Goal: Information Seeking & Learning: Learn about a topic

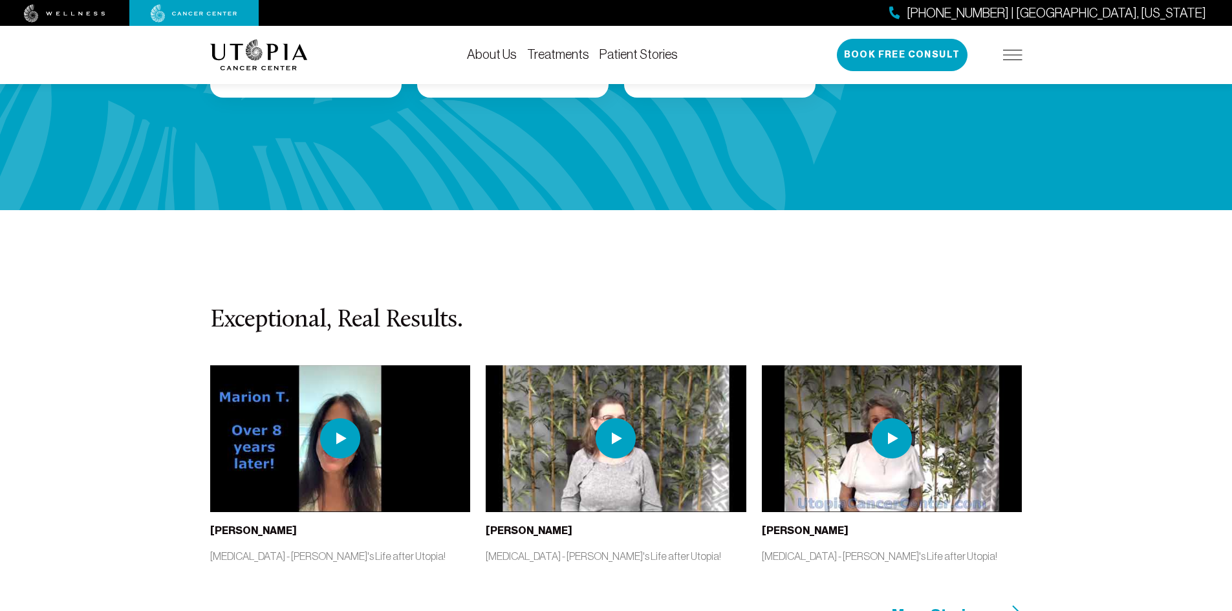
scroll to position [2717, 0]
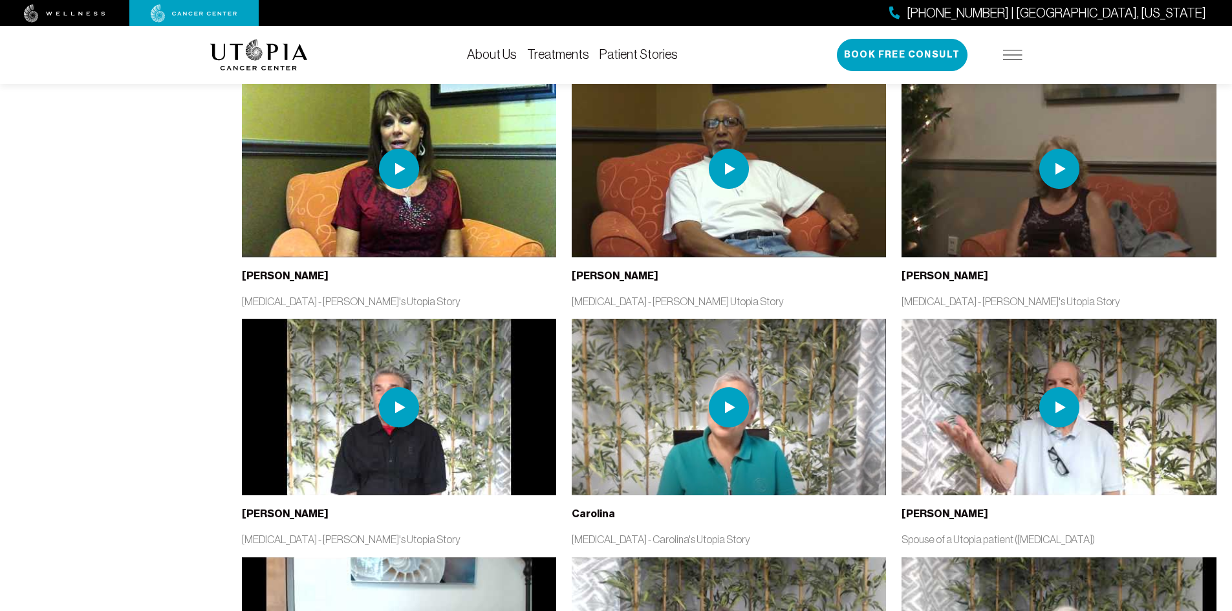
scroll to position [2070, 0]
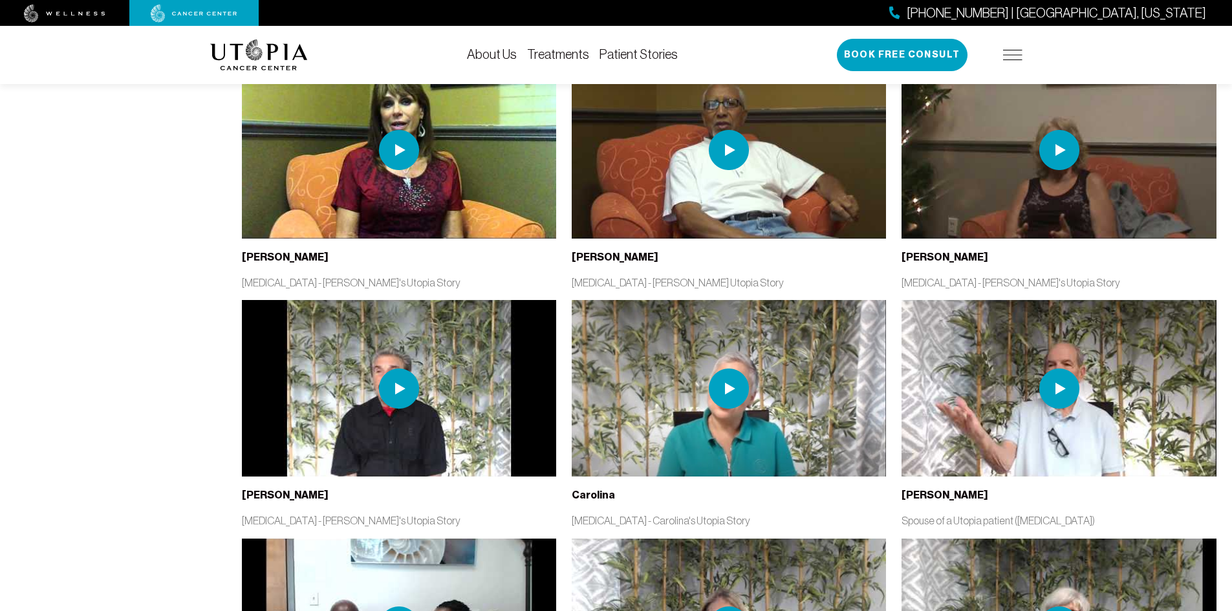
click at [927, 402] on img at bounding box center [1059, 388] width 314 height 177
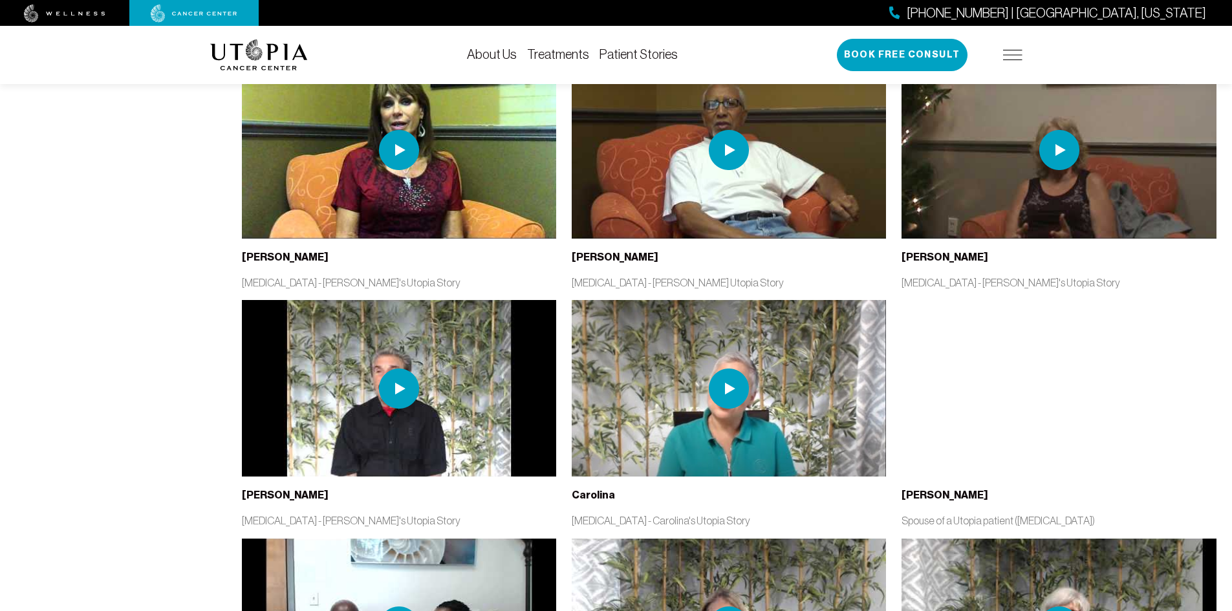
click at [958, 489] on div "[PERSON_NAME]" at bounding box center [1059, 495] width 314 height 16
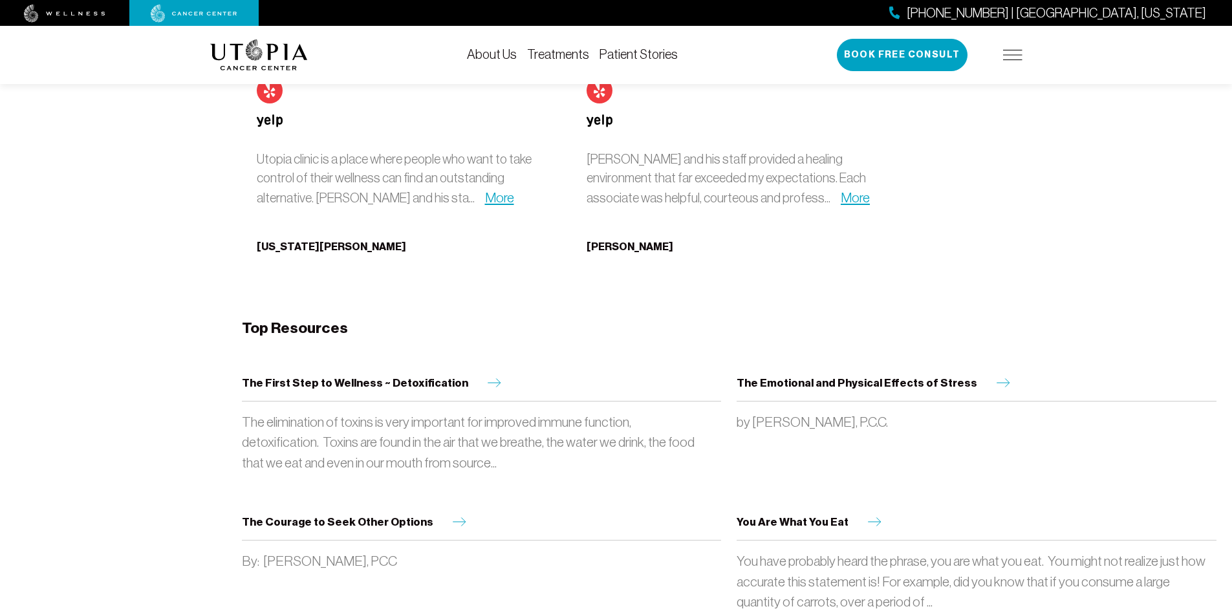
scroll to position [7244, 0]
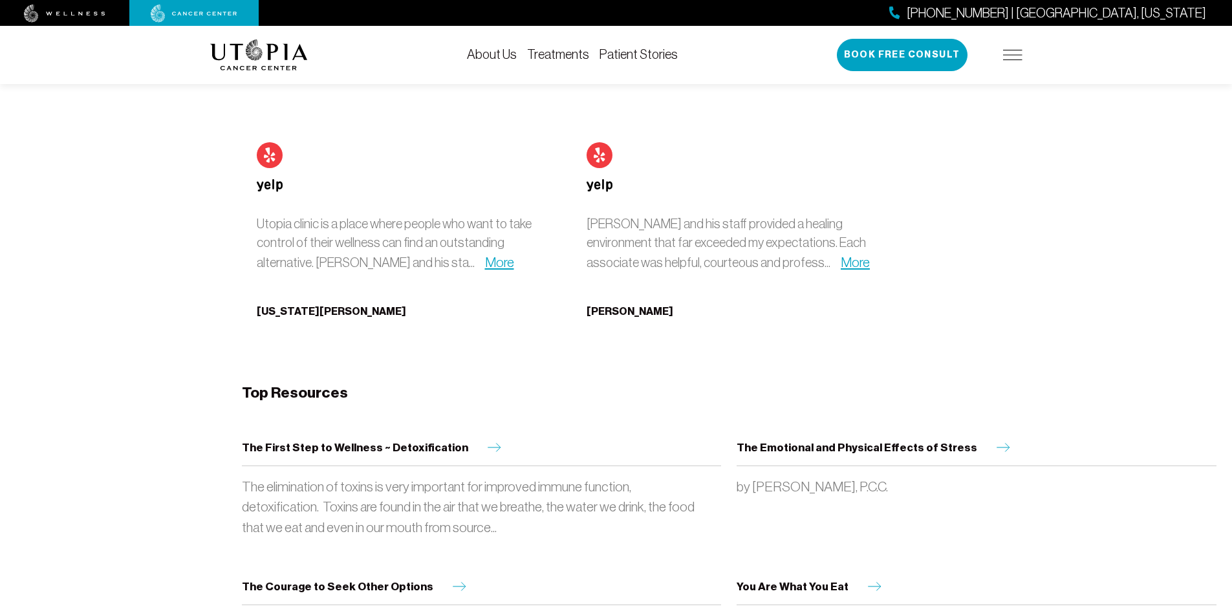
click at [867, 582] on icon at bounding box center [875, 586] width 27 height 9
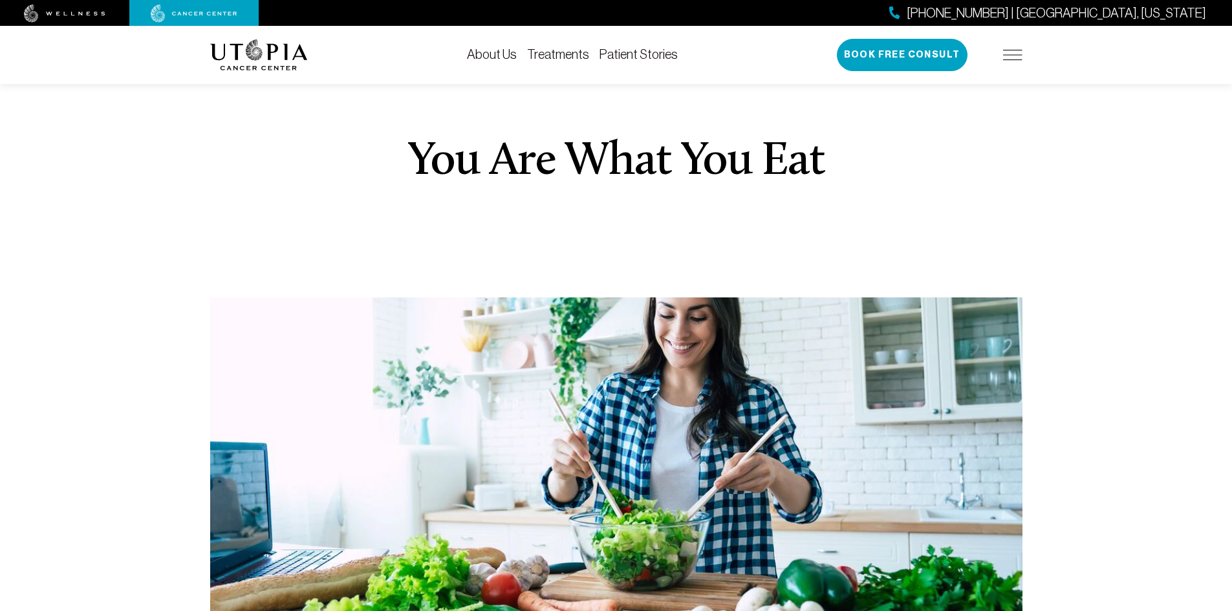
click at [561, 53] on link "Treatments" at bounding box center [558, 54] width 62 height 14
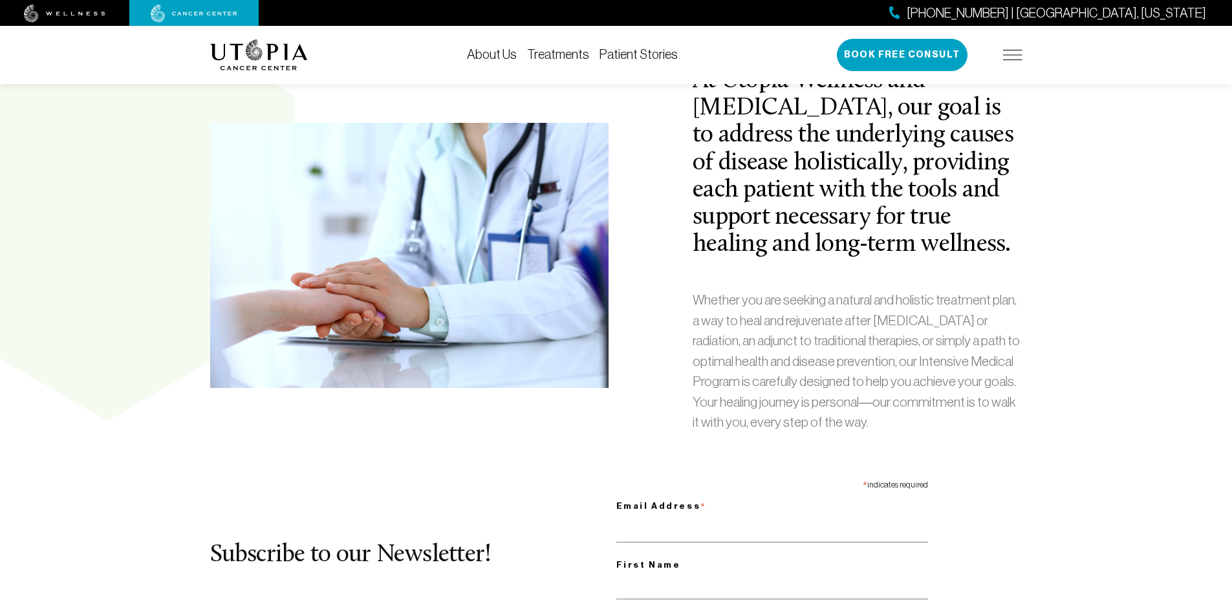
scroll to position [517, 0]
